Goal: Task Accomplishment & Management: Use online tool/utility

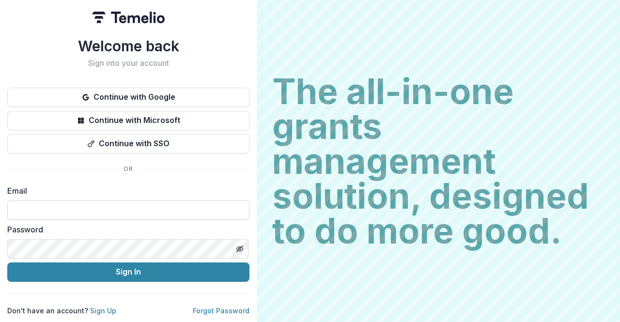
click at [107, 201] on input at bounding box center [128, 209] width 242 height 19
type input "**********"
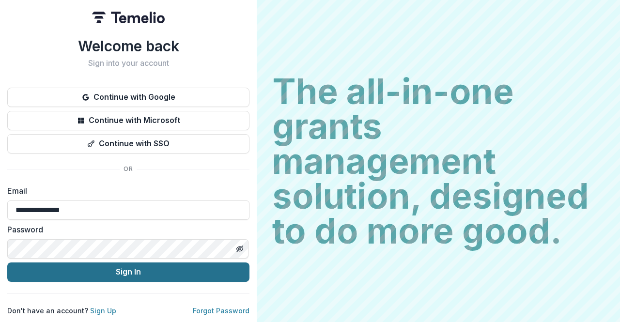
click at [112, 268] on button "Sign In" at bounding box center [128, 271] width 242 height 19
